Goal: Task Accomplishment & Management: Use online tool/utility

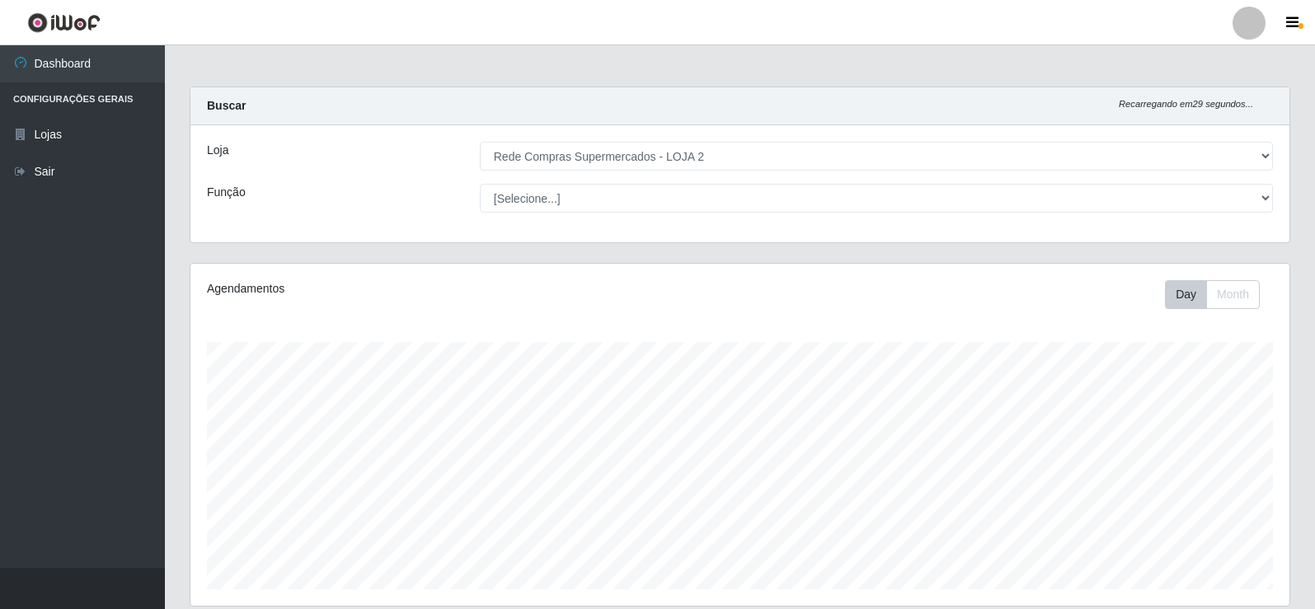
select select "161"
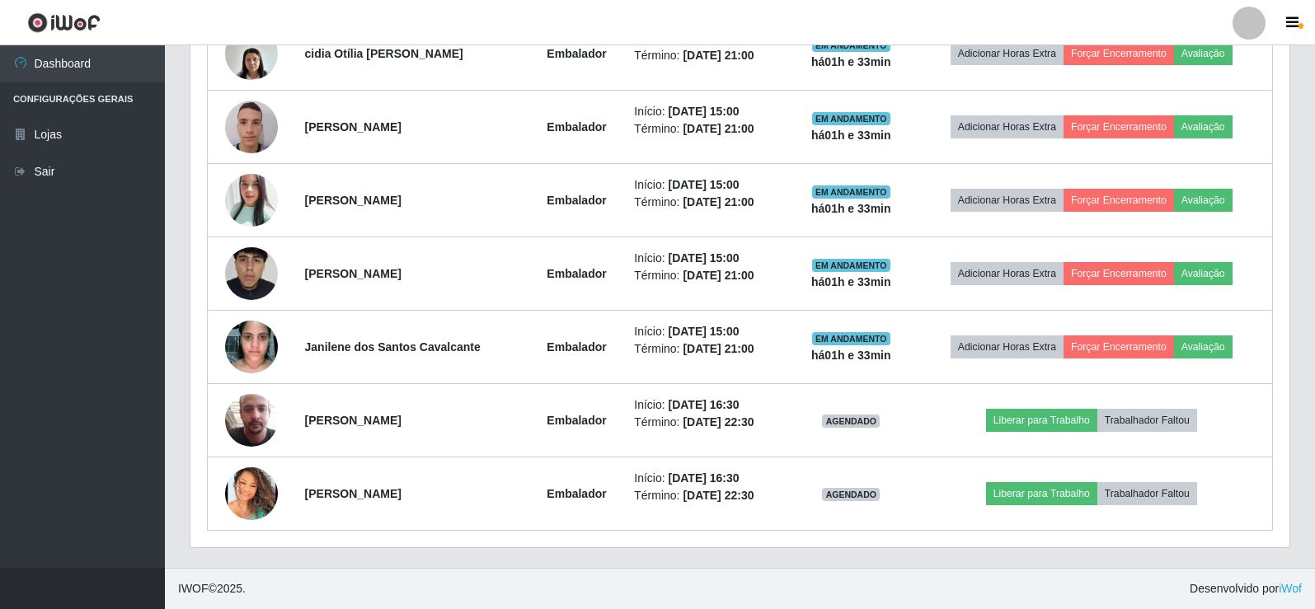
scroll to position [342, 1099]
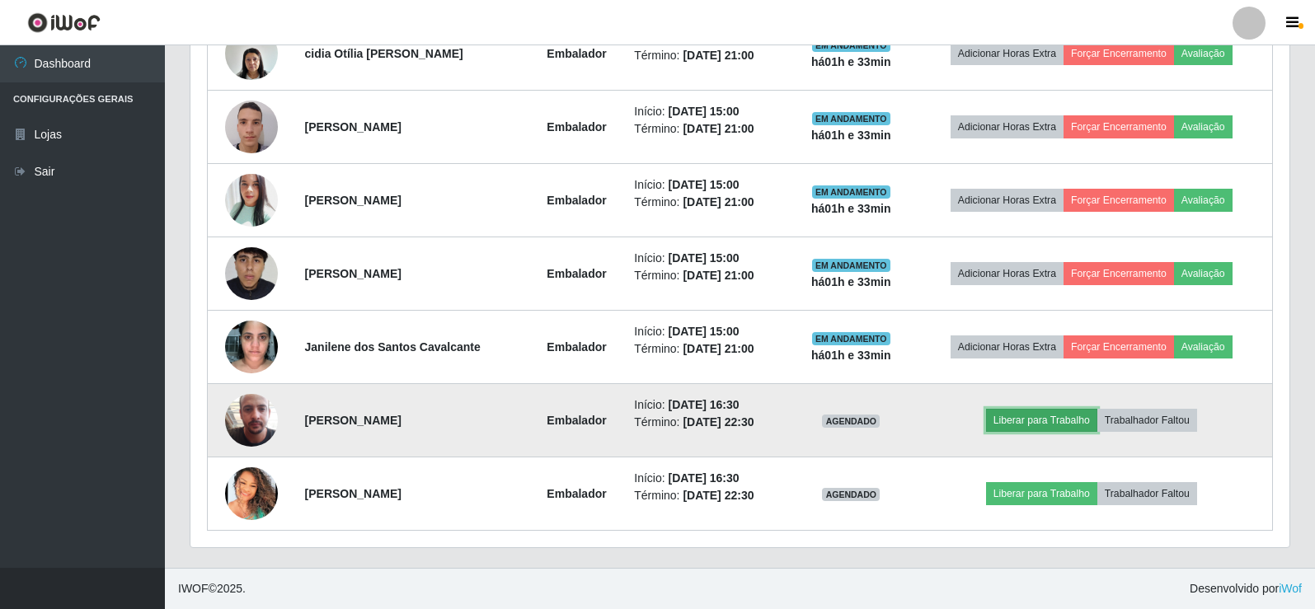
click at [1012, 417] on button "Liberar para Trabalho" at bounding box center [1041, 420] width 111 height 23
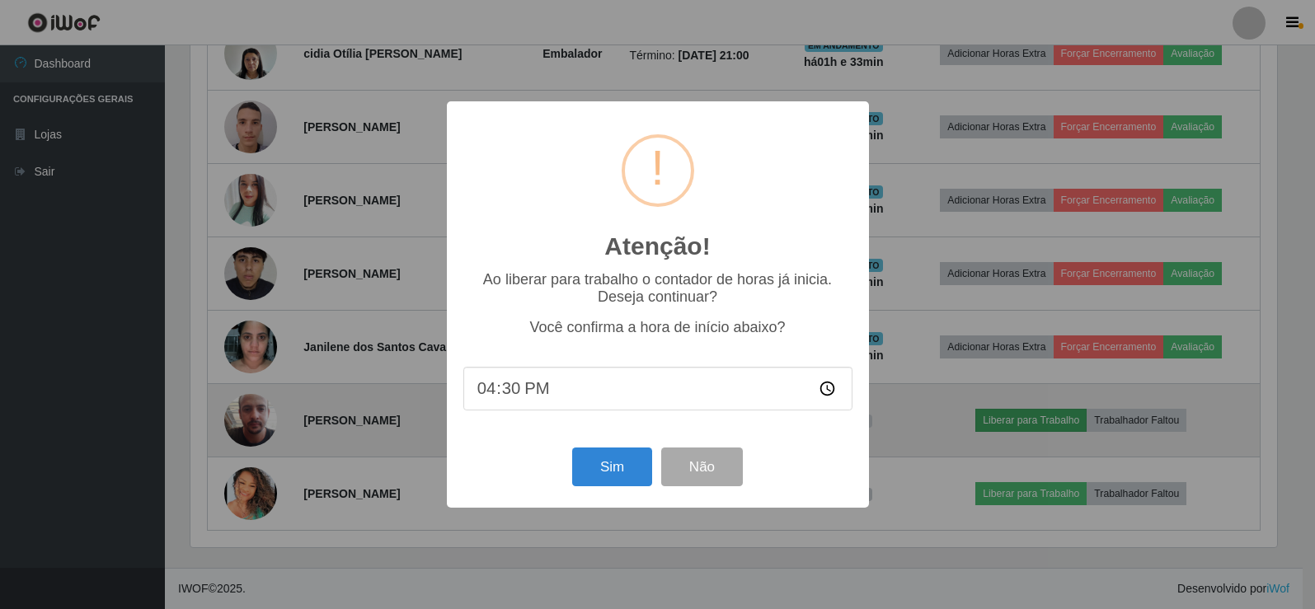
scroll to position [342, 1091]
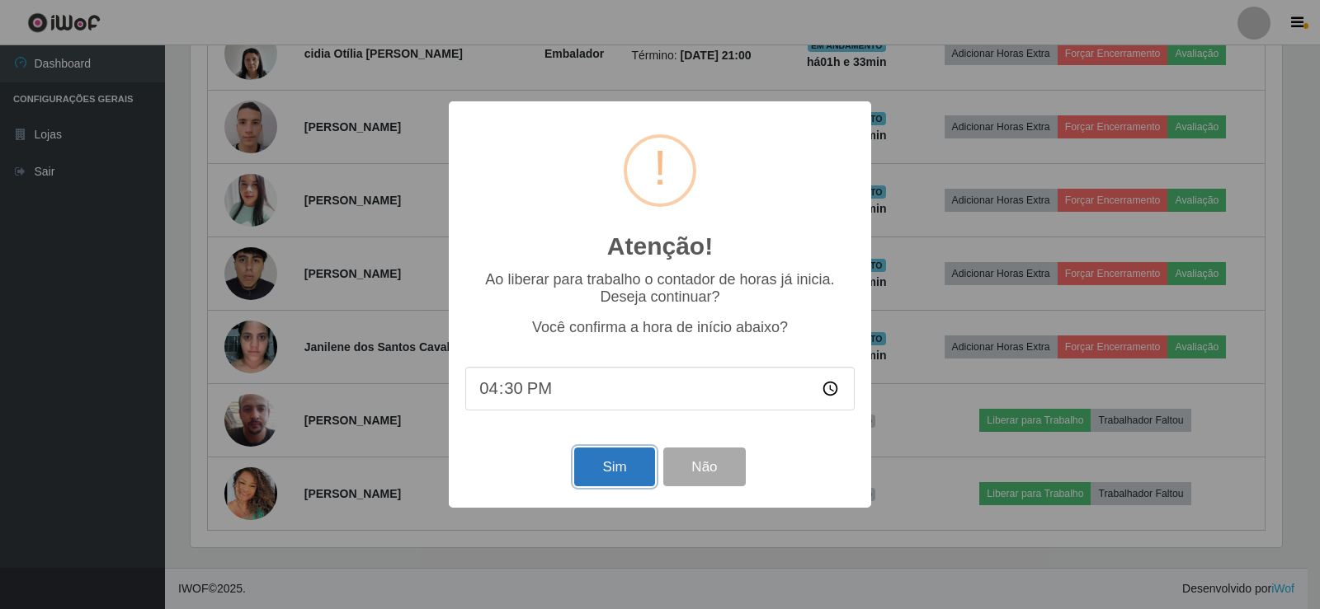
click at [599, 473] on button "Sim" at bounding box center [614, 467] width 80 height 39
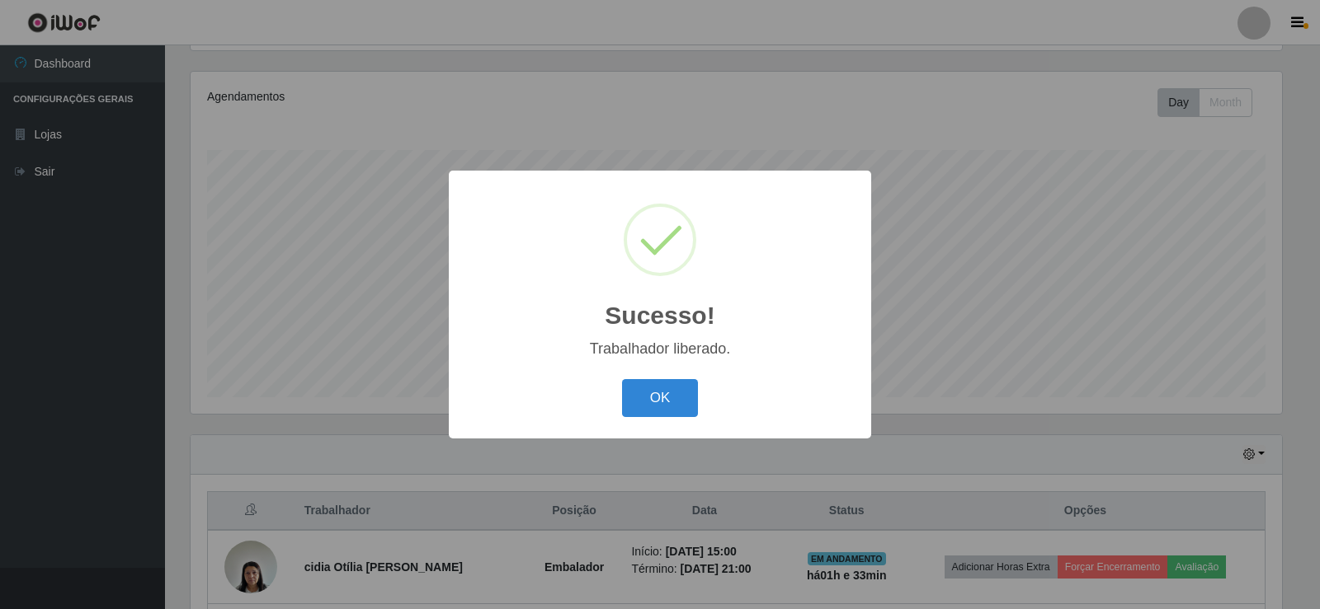
click at [626, 356] on div "Trabalhador liberado." at bounding box center [659, 349] width 389 height 17
click at [694, 397] on button "OK" at bounding box center [660, 398] width 77 height 39
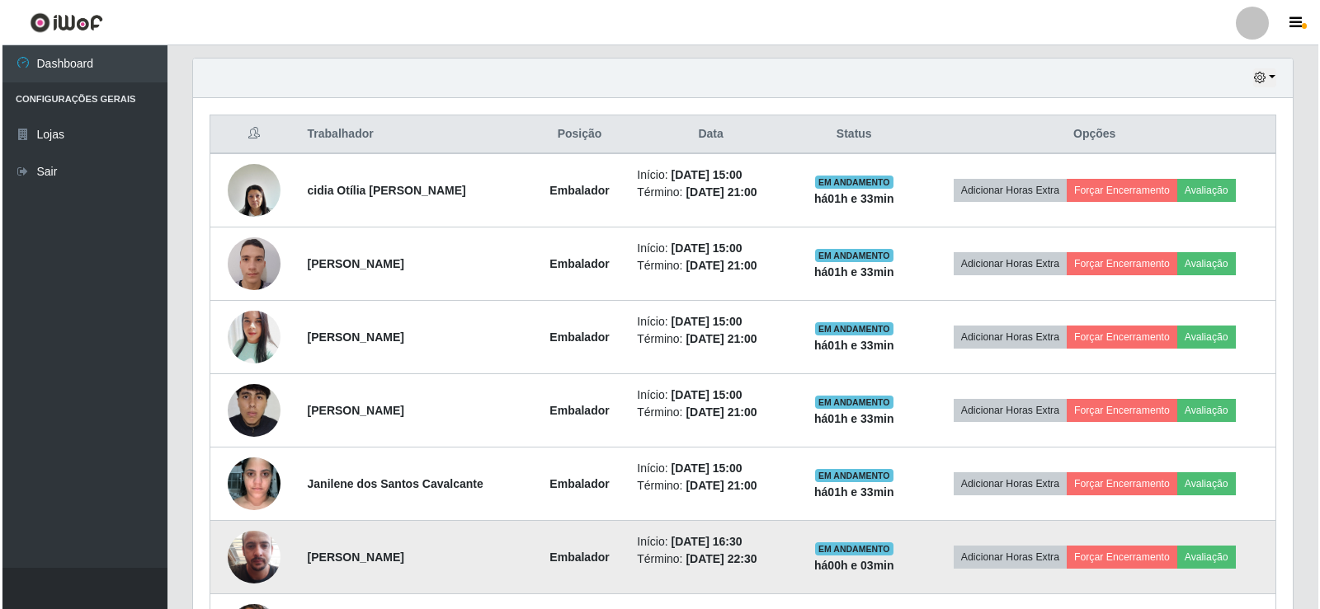
scroll to position [706, 0]
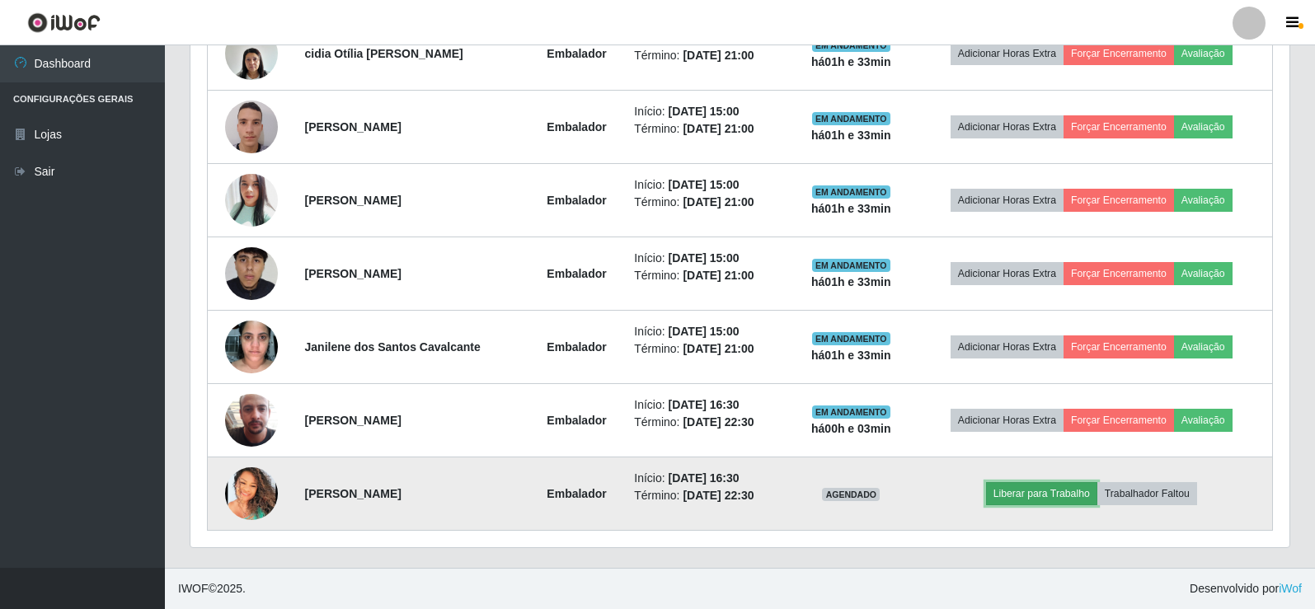
click at [1011, 492] on button "Liberar para Trabalho" at bounding box center [1041, 493] width 111 height 23
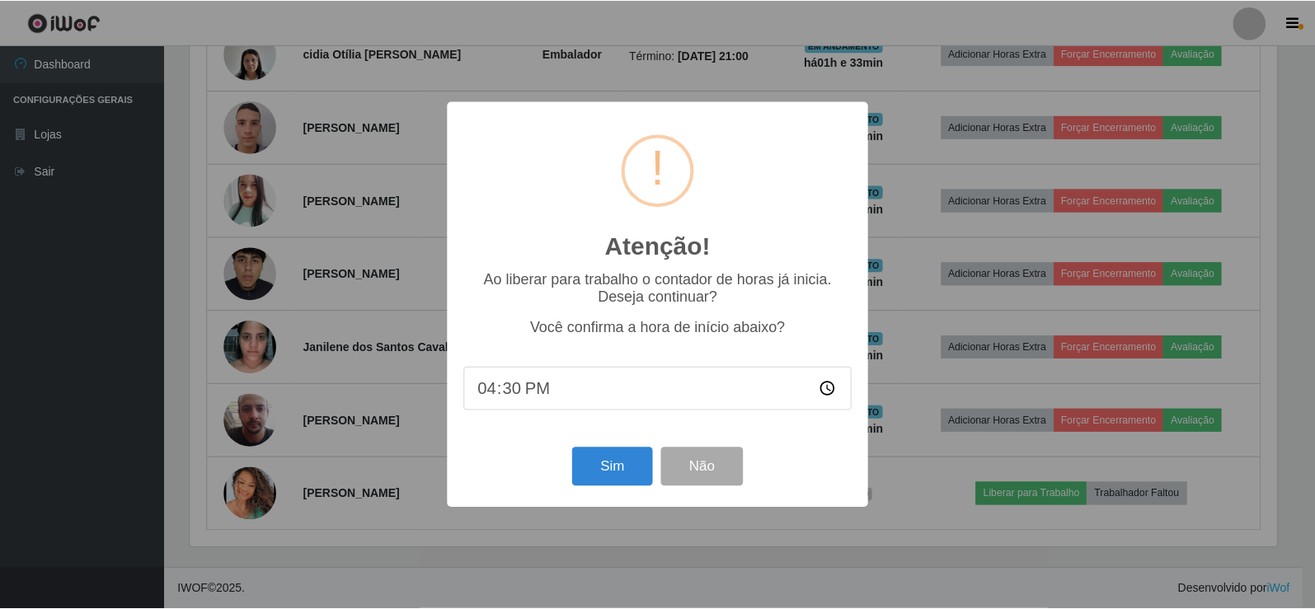
scroll to position [342, 1091]
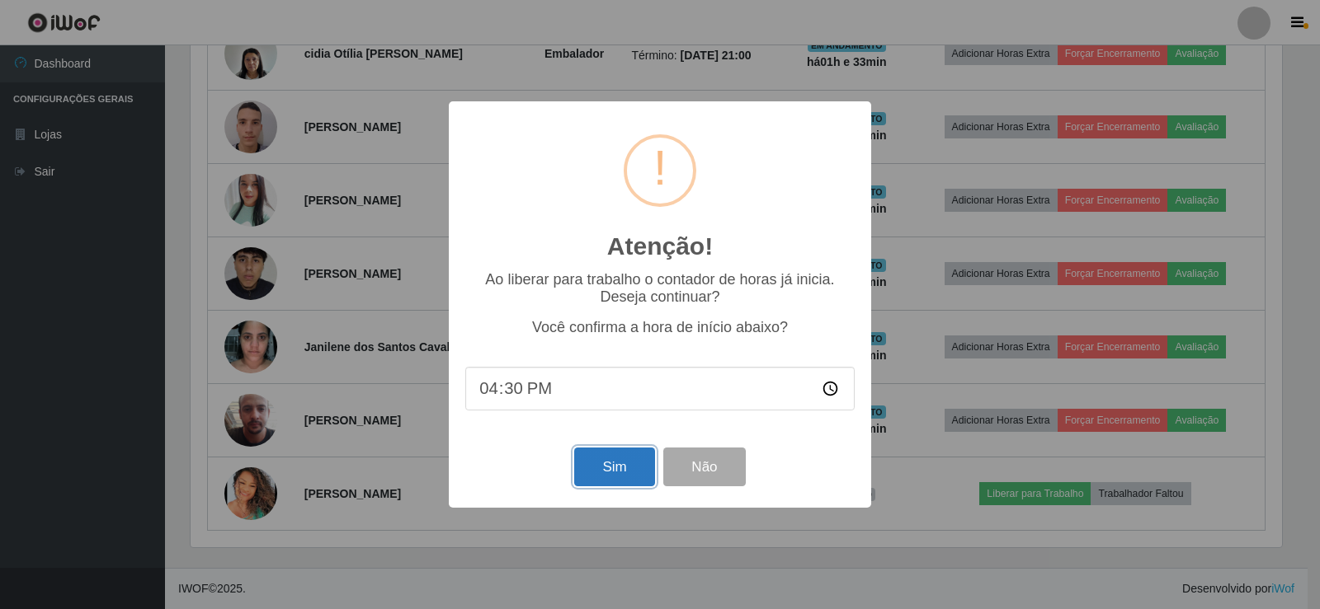
click at [597, 478] on button "Sim" at bounding box center [614, 467] width 80 height 39
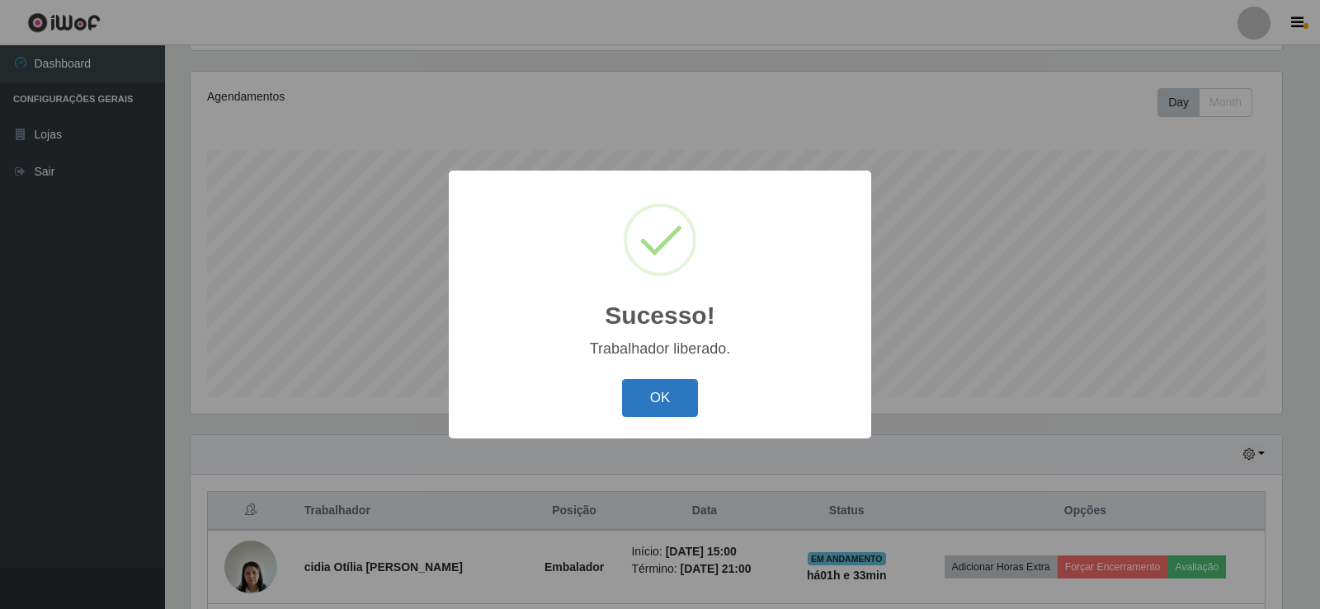
click at [627, 381] on button "OK" at bounding box center [660, 398] width 77 height 39
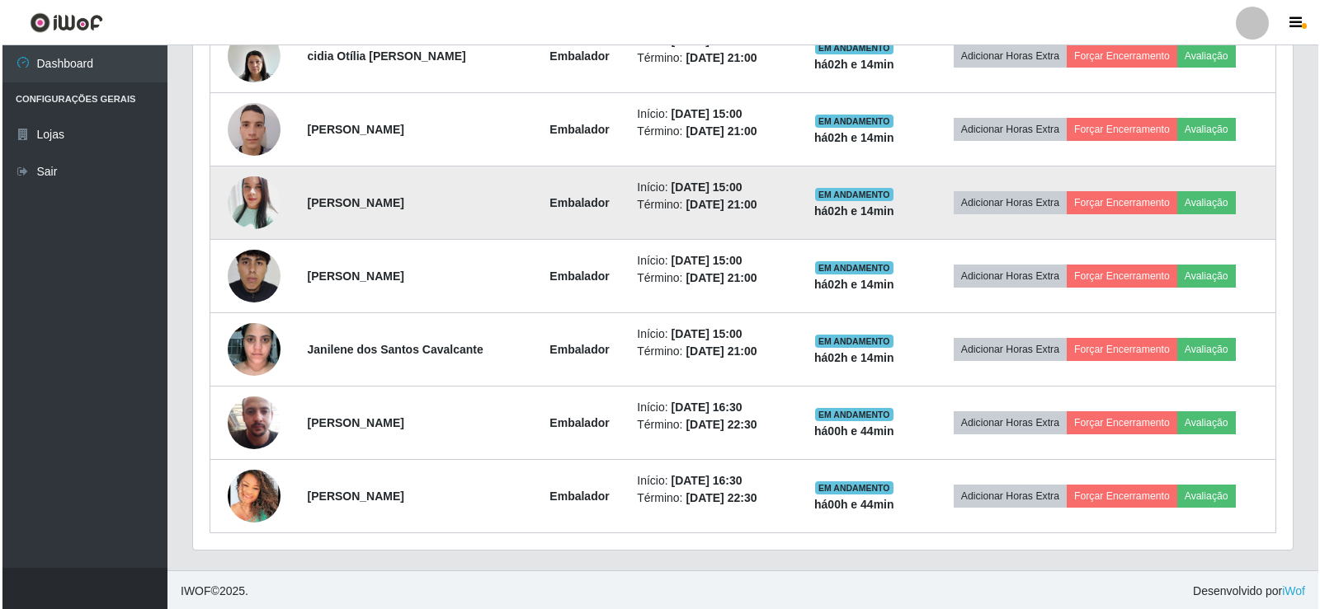
scroll to position [706, 0]
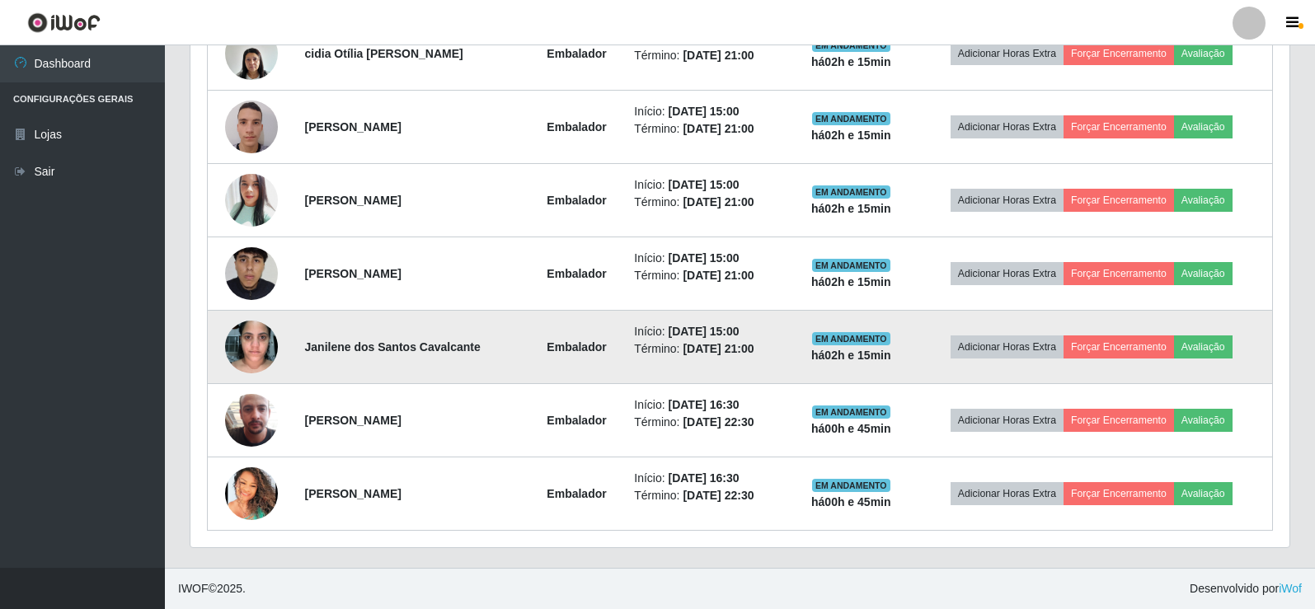
click at [253, 341] on img at bounding box center [251, 347] width 53 height 70
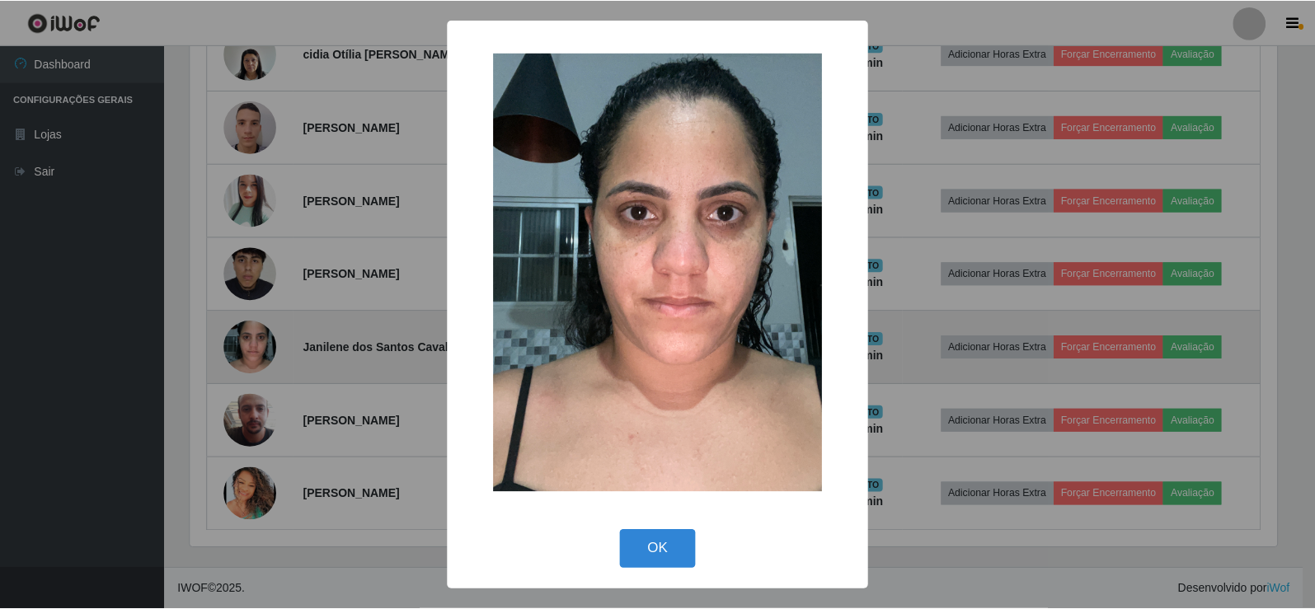
scroll to position [342, 1091]
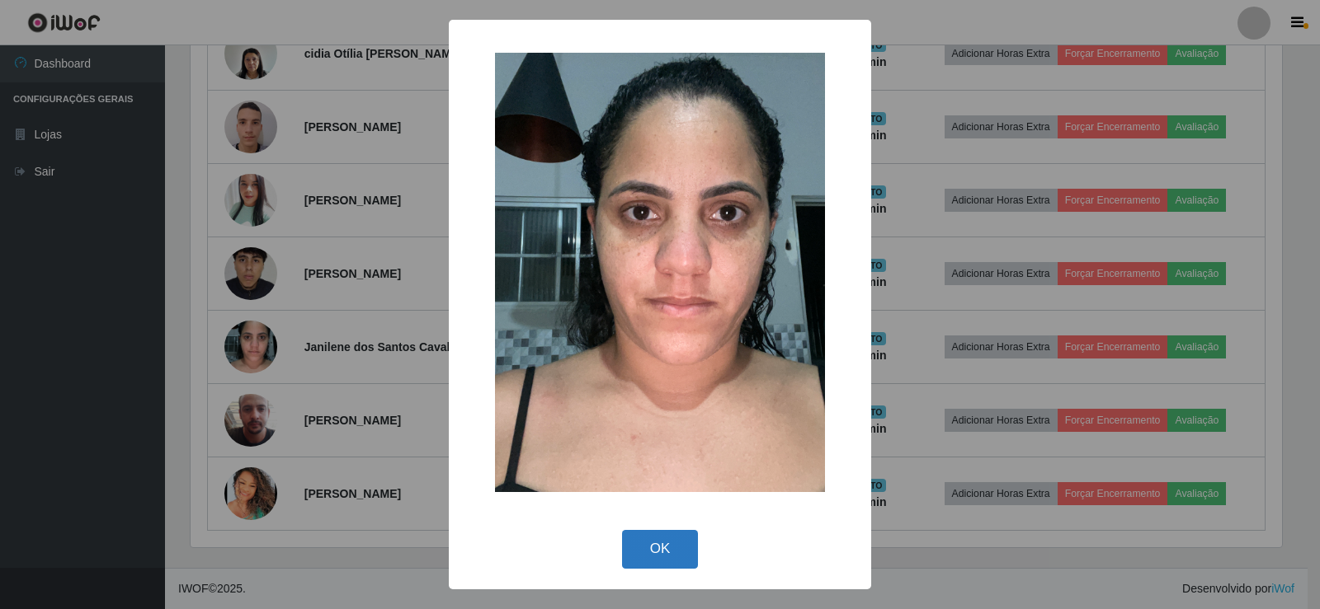
click at [652, 552] on button "OK" at bounding box center [660, 549] width 77 height 39
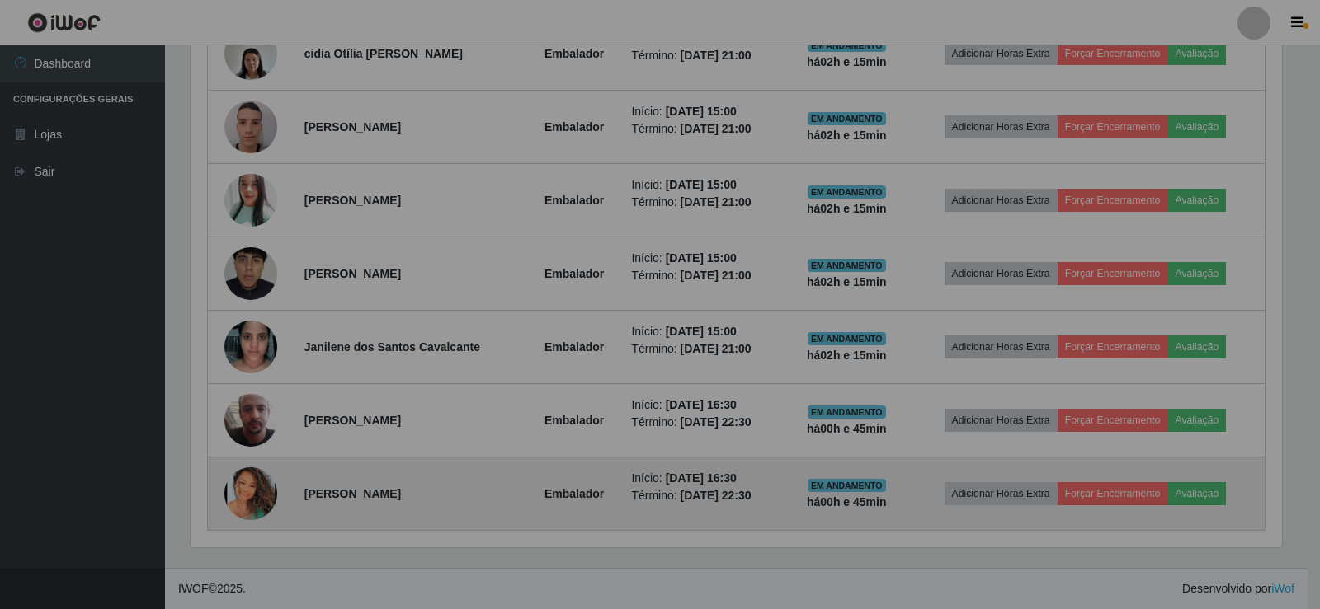
scroll to position [342, 1099]
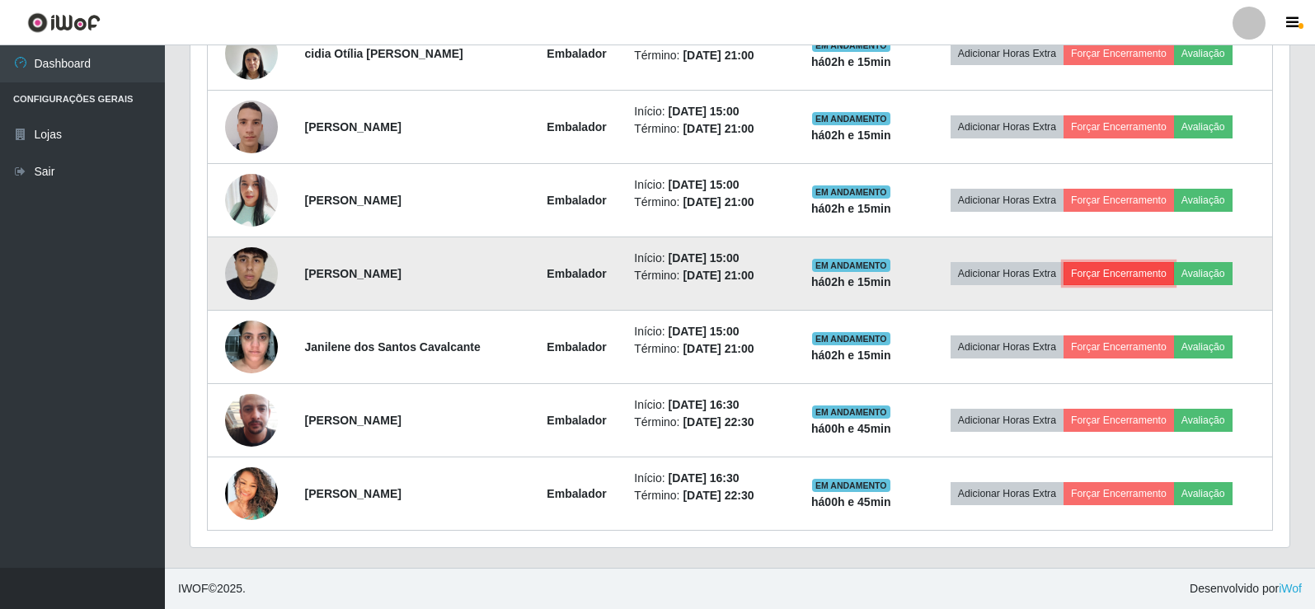
click at [1137, 274] on button "Forçar Encerramento" at bounding box center [1119, 273] width 111 height 23
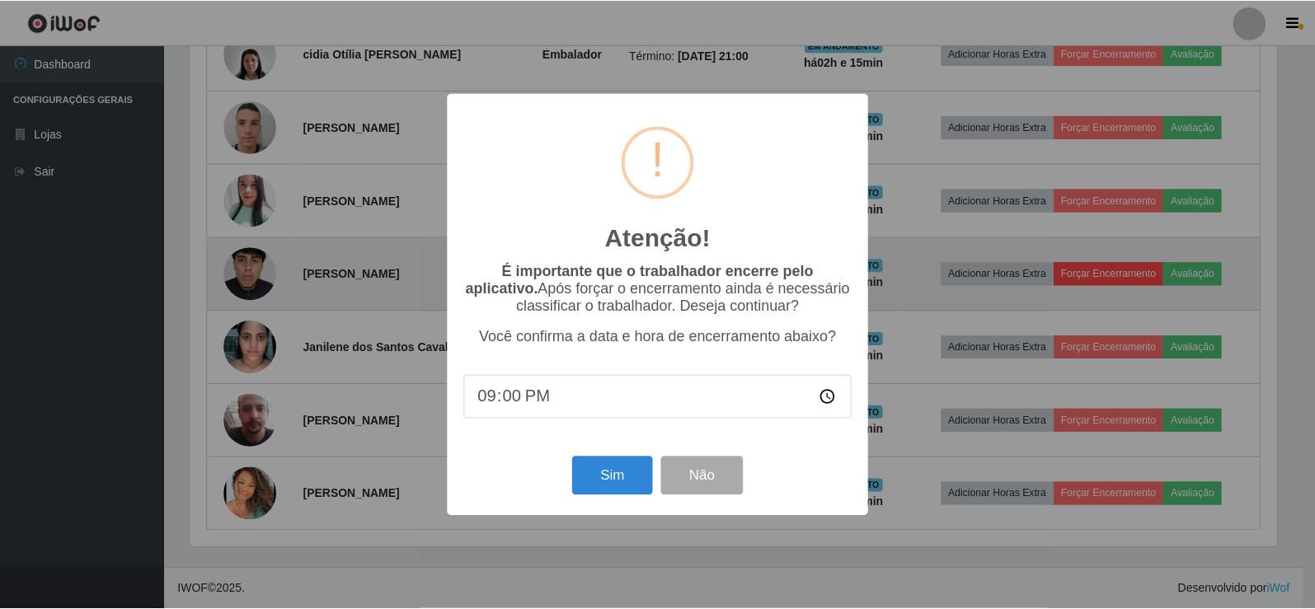
scroll to position [342, 1091]
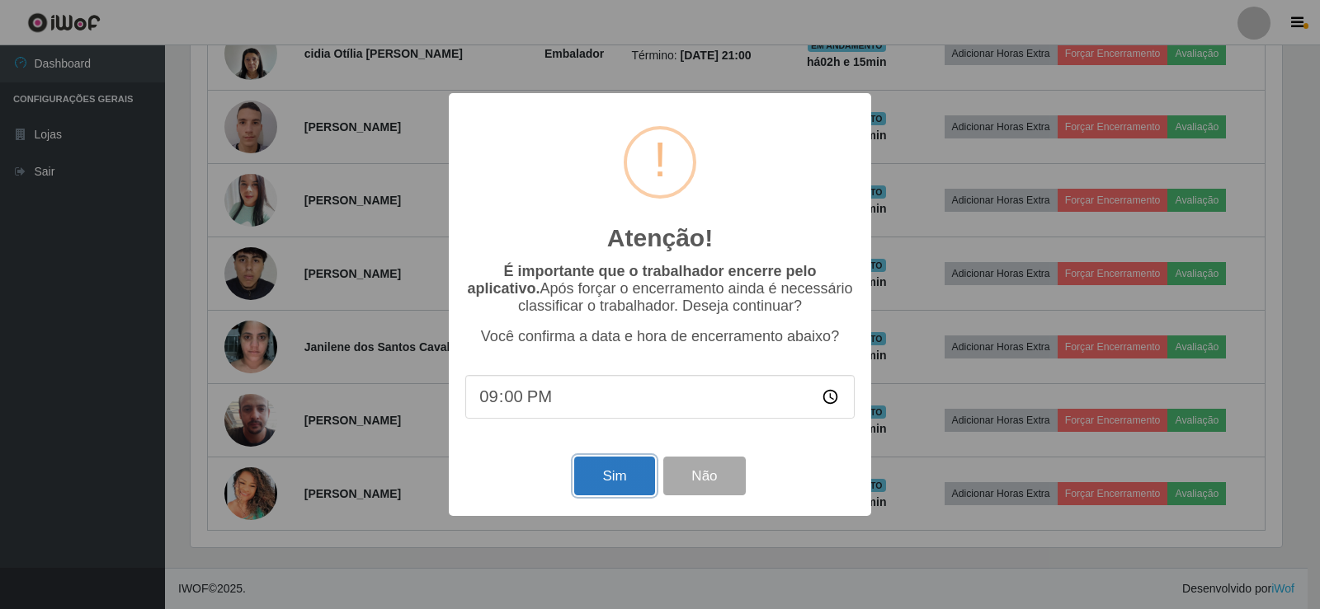
click at [624, 473] on button "Sim" at bounding box center [614, 476] width 80 height 39
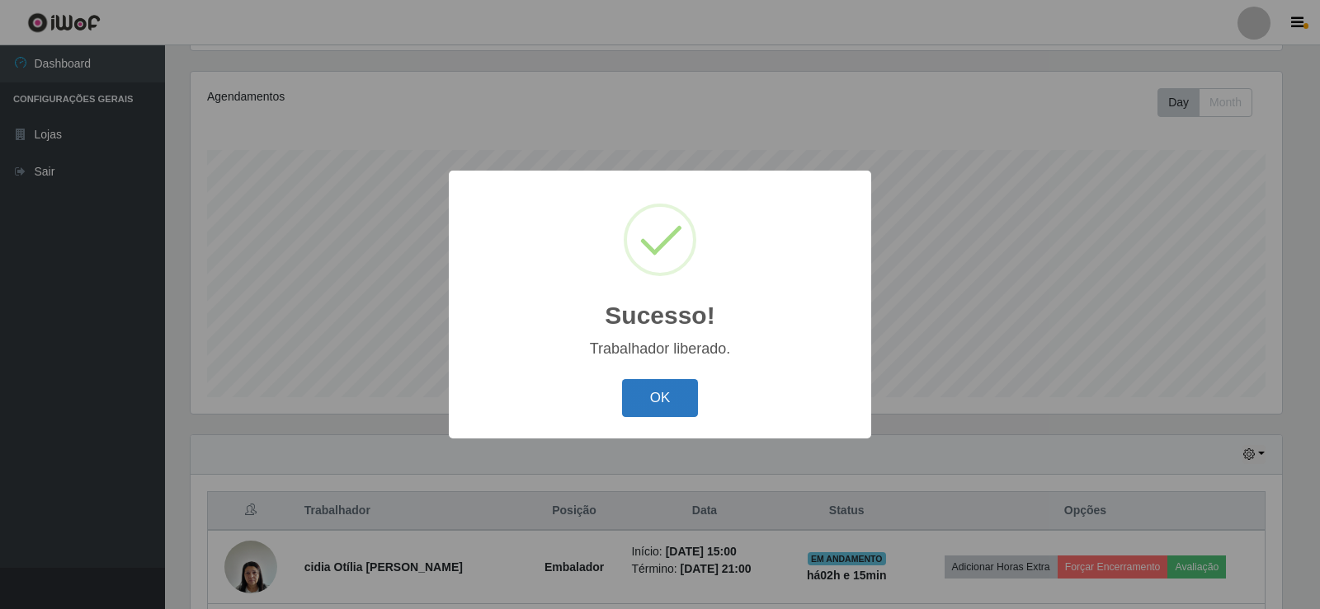
click at [685, 396] on button "OK" at bounding box center [660, 398] width 77 height 39
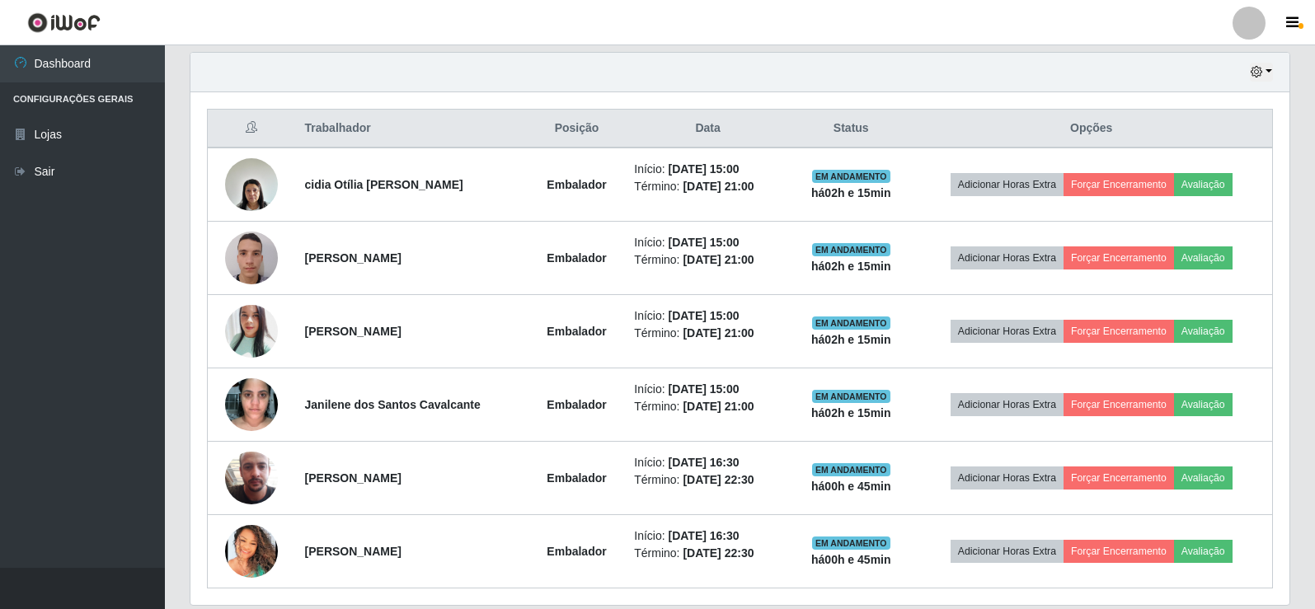
scroll to position [605, 0]
